Goal: Use online tool/utility

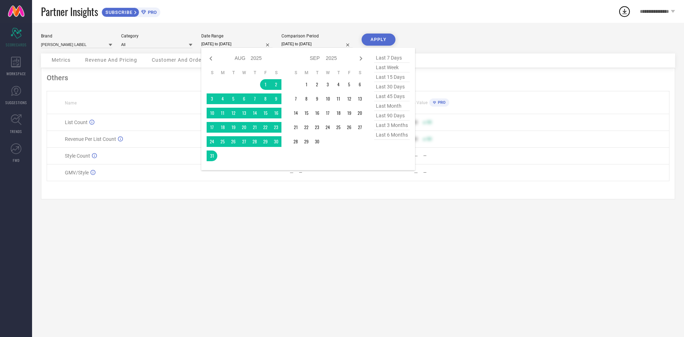
select select "7"
select select "2025"
select select "8"
select select "2025"
click at [212, 61] on icon at bounding box center [210, 58] width 2 height 4
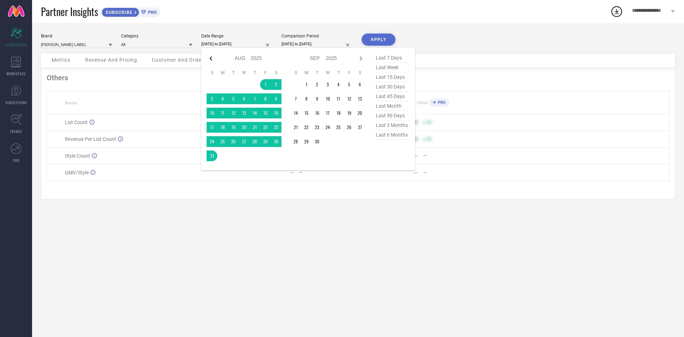
select select "6"
select select "2025"
select select "7"
select select "2025"
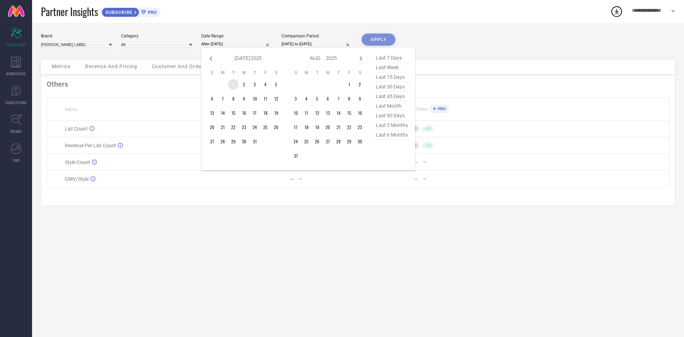
click at [233, 90] on td "1" at bounding box center [233, 84] width 11 height 11
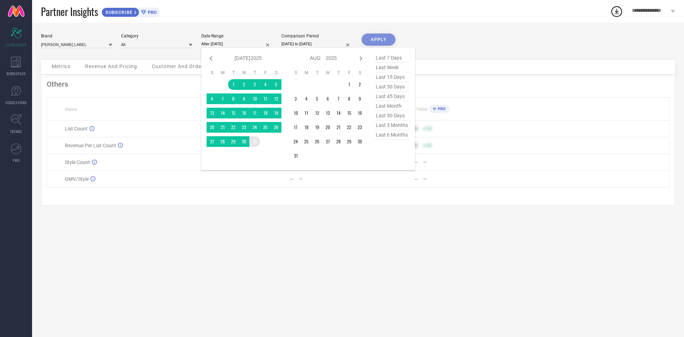
type input "[DATE] to [DATE]"
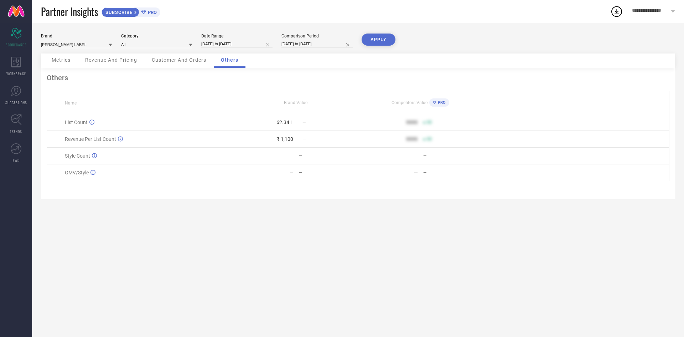
click at [379, 38] on button "APPLY" at bounding box center [379, 39] width 34 height 12
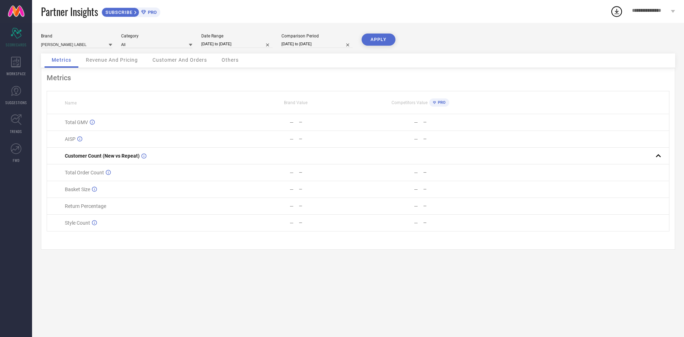
click at [238, 62] on span "Others" at bounding box center [230, 60] width 17 height 6
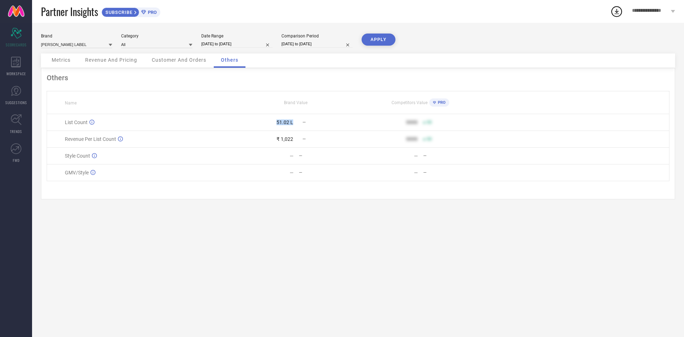
drag, startPoint x: 275, startPoint y: 134, endPoint x: 293, endPoint y: 131, distance: 18.0
click at [293, 125] on div "51.02 L" at bounding box center [263, 122] width 59 height 6
